Goal: Check status: Check status

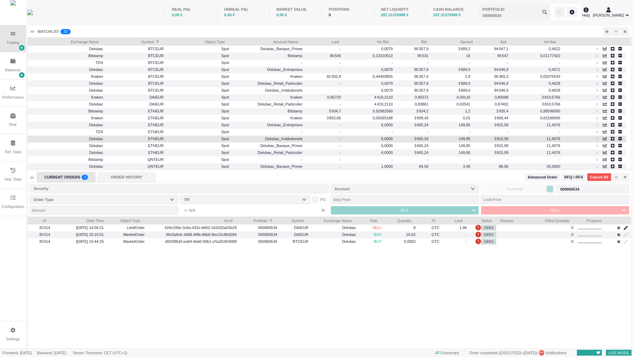
scroll to position [132, 604]
click at [125, 175] on div "ORDER HISTORY" at bounding box center [126, 177] width 59 height 10
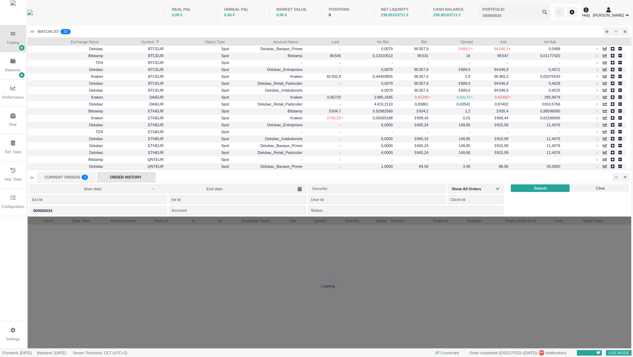
scroll to position [7, 118]
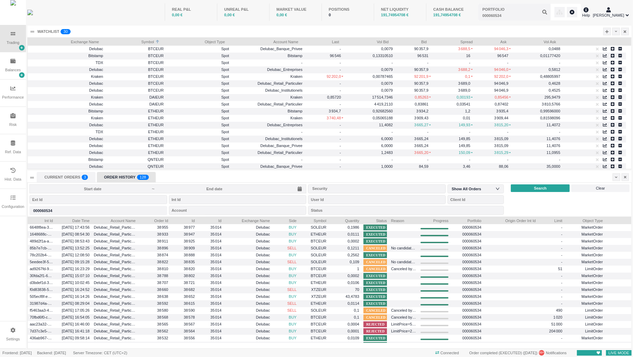
click at [225, 187] on input at bounding box center [215, 189] width 118 height 6
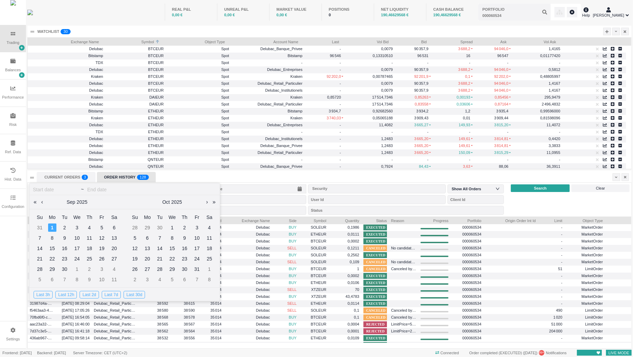
click at [41, 203] on link at bounding box center [41, 202] width 5 height 14
click at [43, 281] on div "31" at bounding box center [40, 280] width 8 height 8
click at [51, 279] on div "1" at bounding box center [52, 280] width 8 height 8
type input "[DATE]"
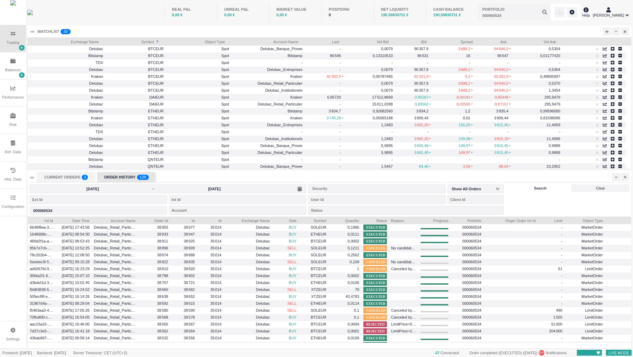
click at [529, 190] on div "Search" at bounding box center [540, 189] width 59 height 8
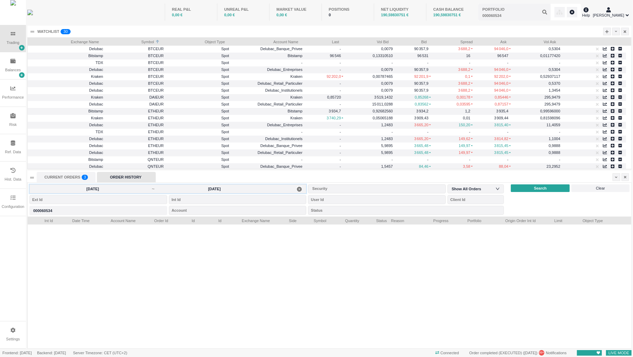
click at [278, 190] on span "[DATE] ~ [DATE]" at bounding box center [167, 189] width 277 height 9
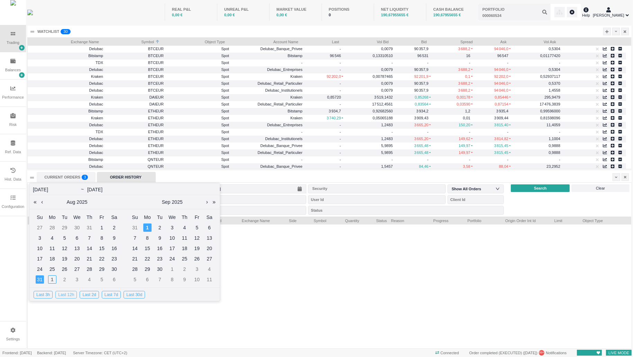
click at [62, 295] on div "Last 12h" at bounding box center [65, 295] width 21 height 8
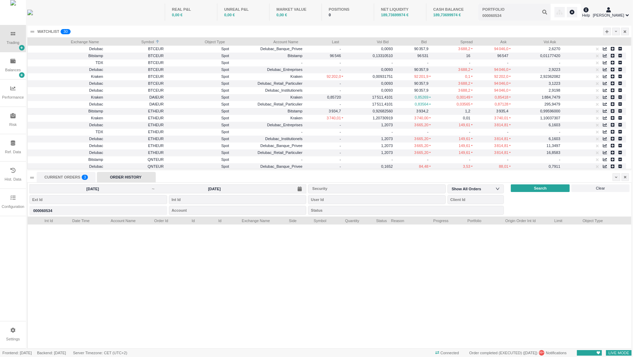
click at [133, 179] on div "ORDER HISTORY" at bounding box center [126, 177] width 59 height 10
click at [202, 187] on input "[DATE]" at bounding box center [215, 189] width 118 height 6
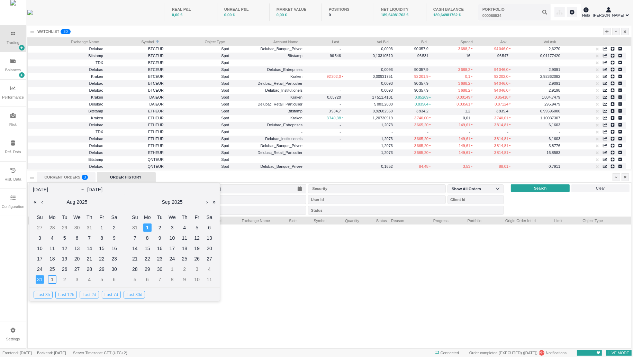
click at [89, 296] on div "Last 2d" at bounding box center [89, 295] width 19 height 8
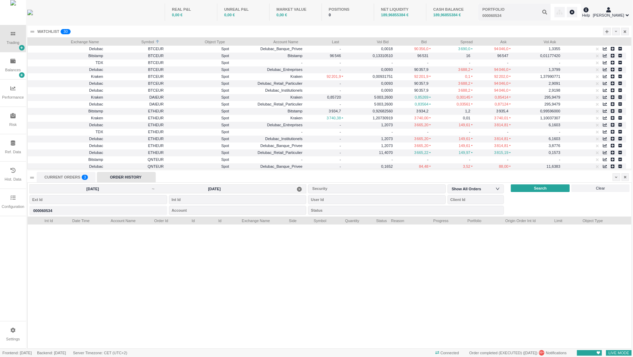
click at [142, 190] on input "[DATE]" at bounding box center [93, 189] width 118 height 6
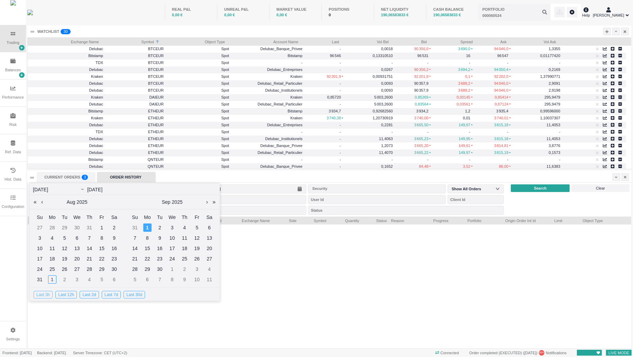
click at [45, 297] on div "Last 3h" at bounding box center [43, 295] width 19 height 8
type input "[DATE]"
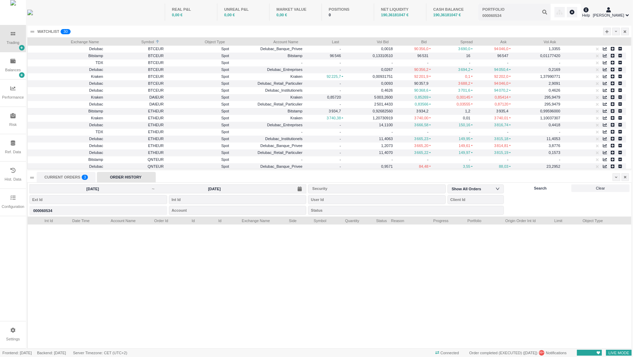
click at [544, 188] on span "Search" at bounding box center [540, 189] width 13 height 6
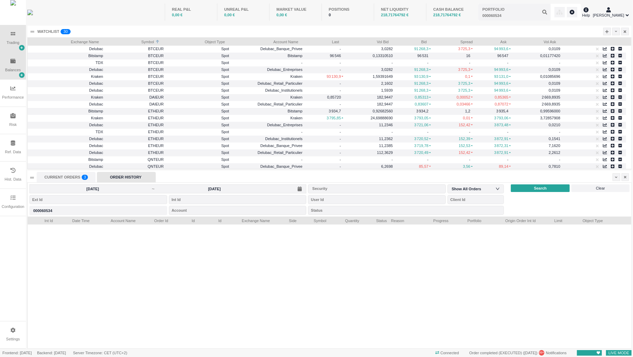
click at [14, 70] on div "Balances" at bounding box center [13, 70] width 16 height 6
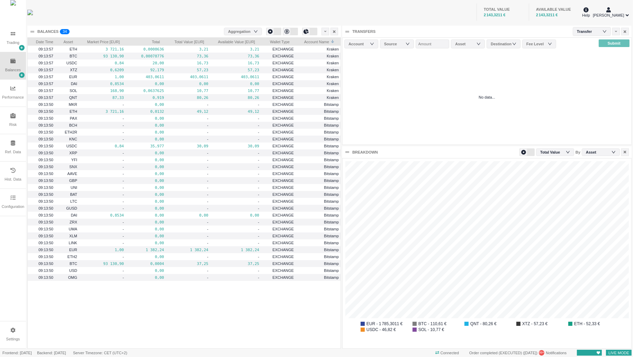
scroll to position [3, 3]
